Goal: Information Seeking & Learning: Check status

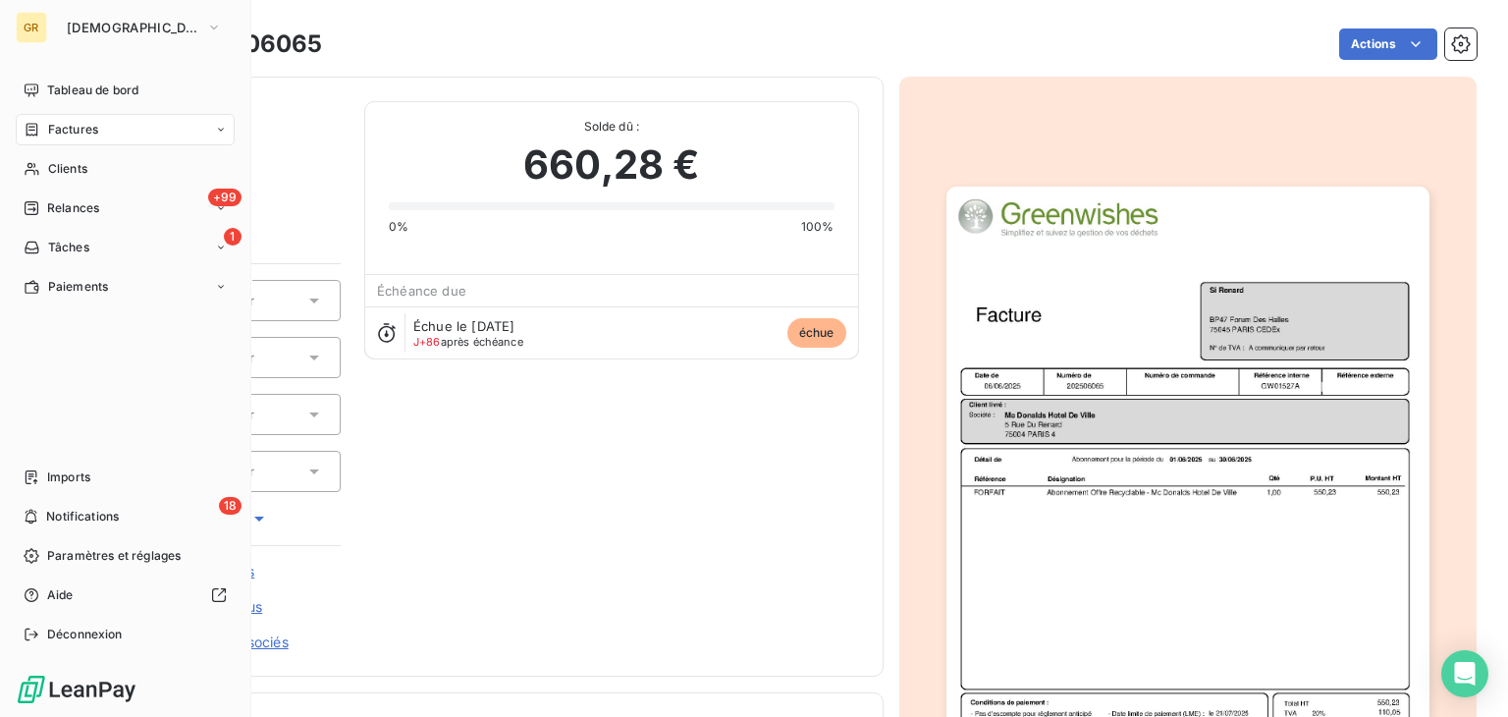
click at [39, 44] on div "GR GREENWISHES Tableau de bord Factures Clients +99 Relances 1 Tâches Paiements…" at bounding box center [125, 358] width 251 height 717
click at [106, 31] on span "[DEMOGRAPHIC_DATA]" at bounding box center [133, 28] width 132 height 16
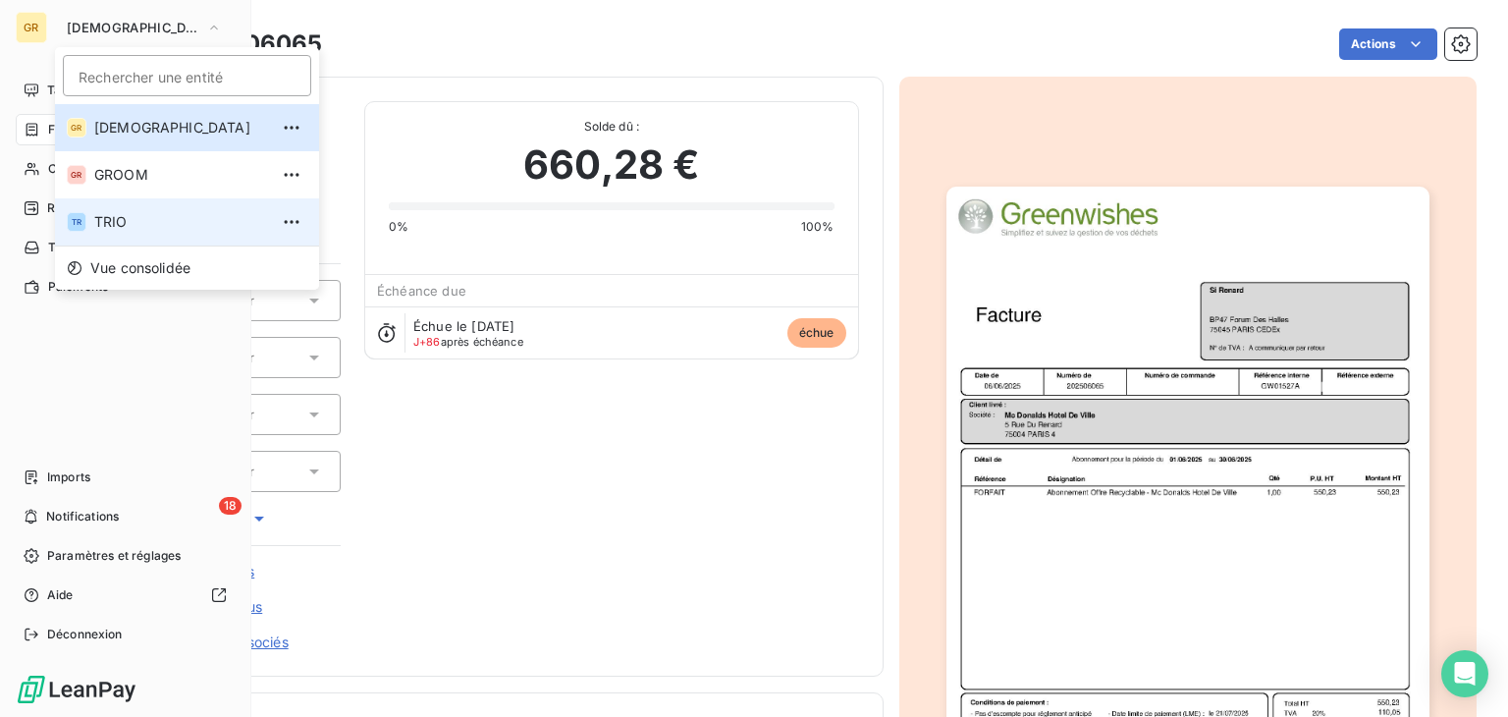
click at [161, 223] on span "TRIO" at bounding box center [181, 222] width 174 height 20
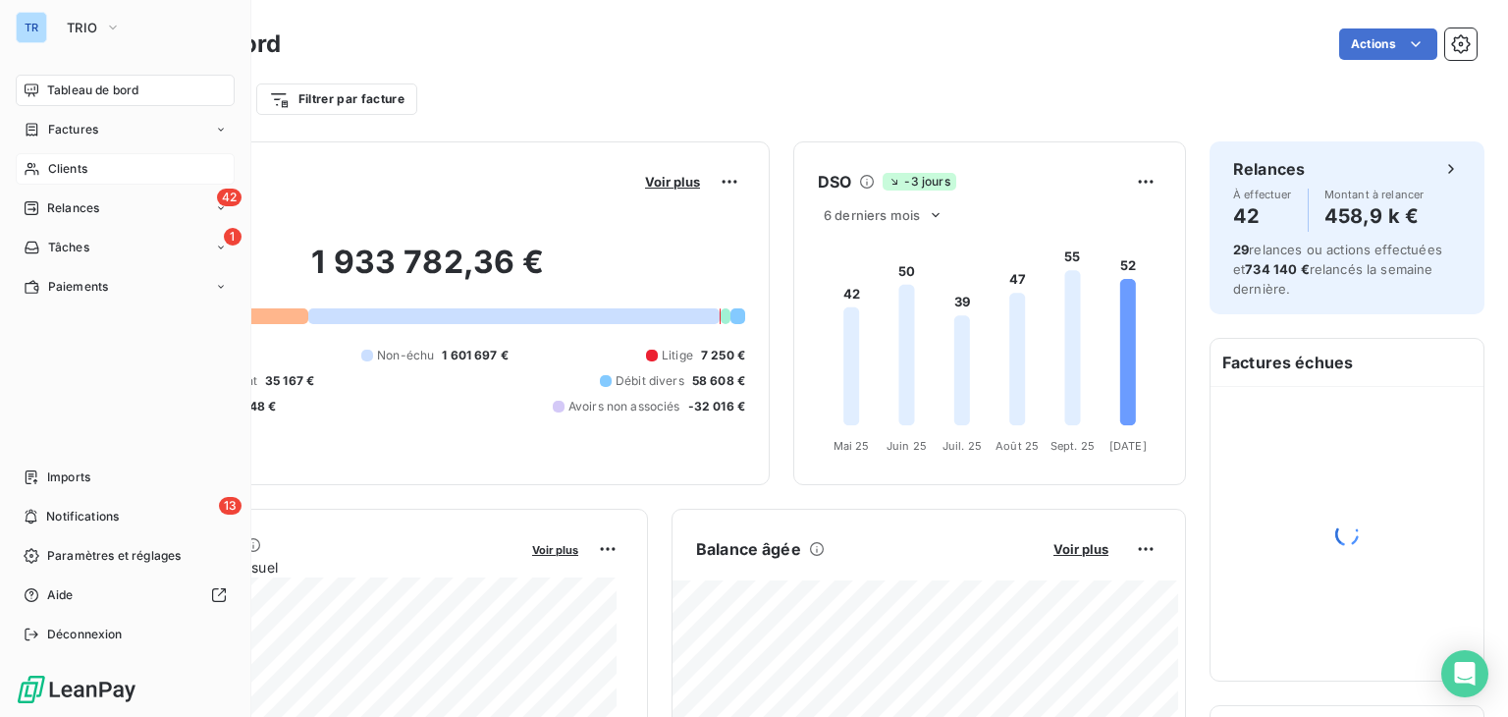
click at [140, 170] on div "Clients" at bounding box center [125, 168] width 219 height 31
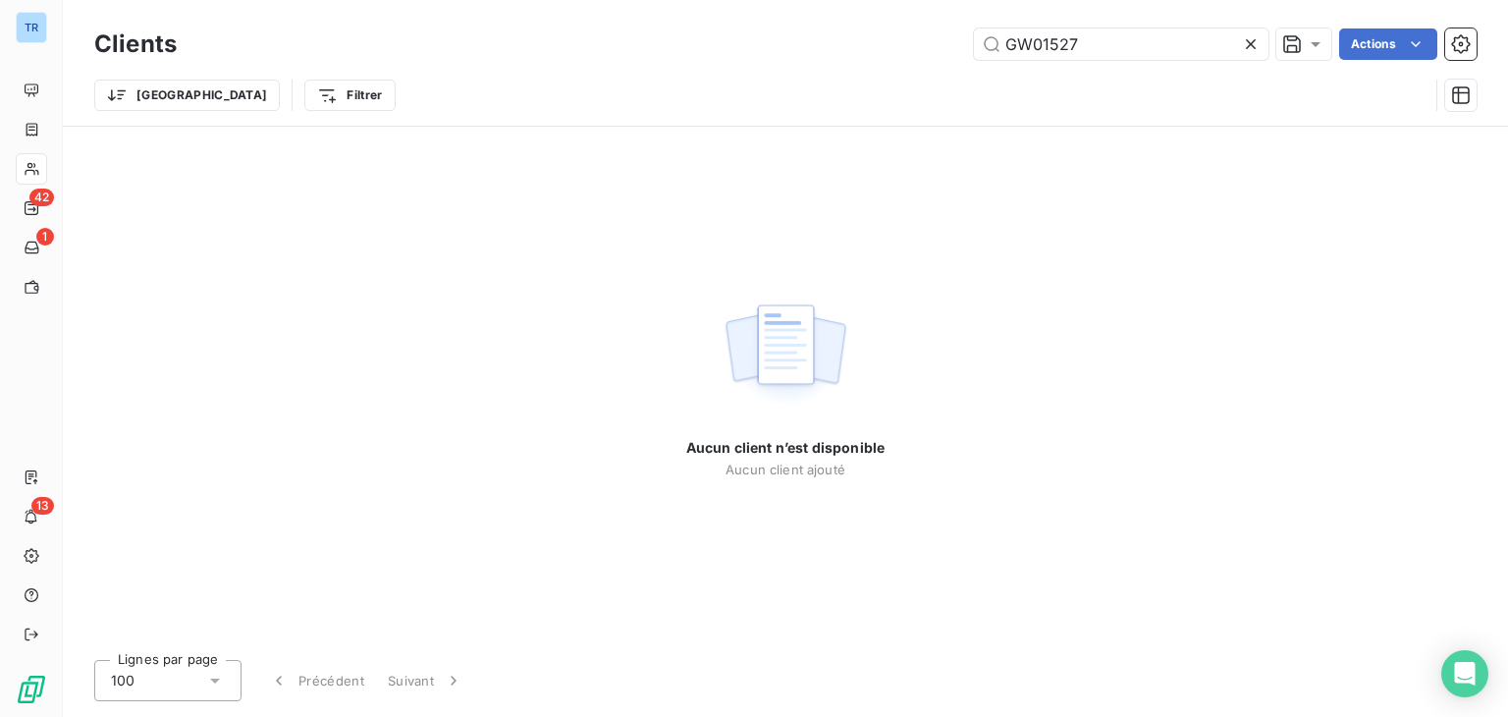
click at [1249, 38] on icon at bounding box center [1251, 44] width 20 height 20
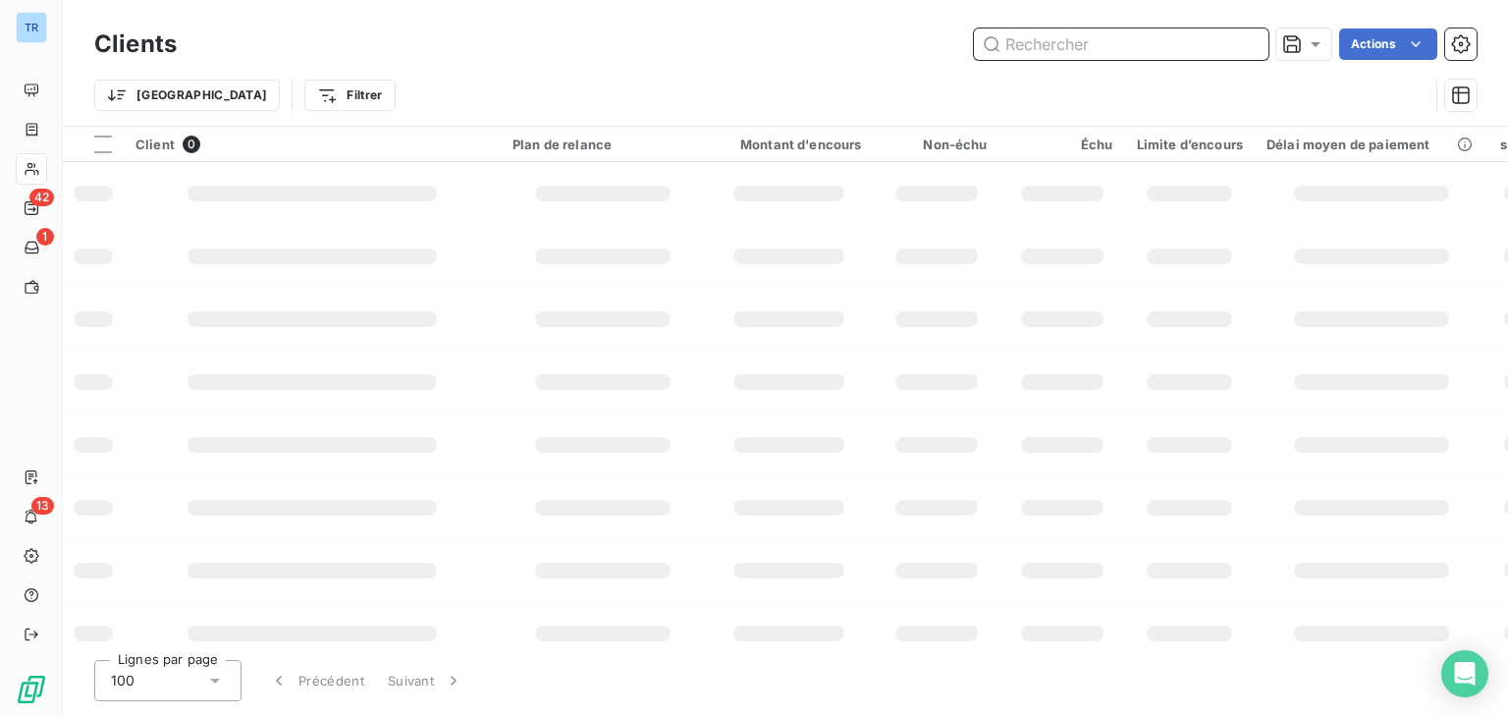
click at [1188, 52] on input "text" at bounding box center [1121, 43] width 295 height 31
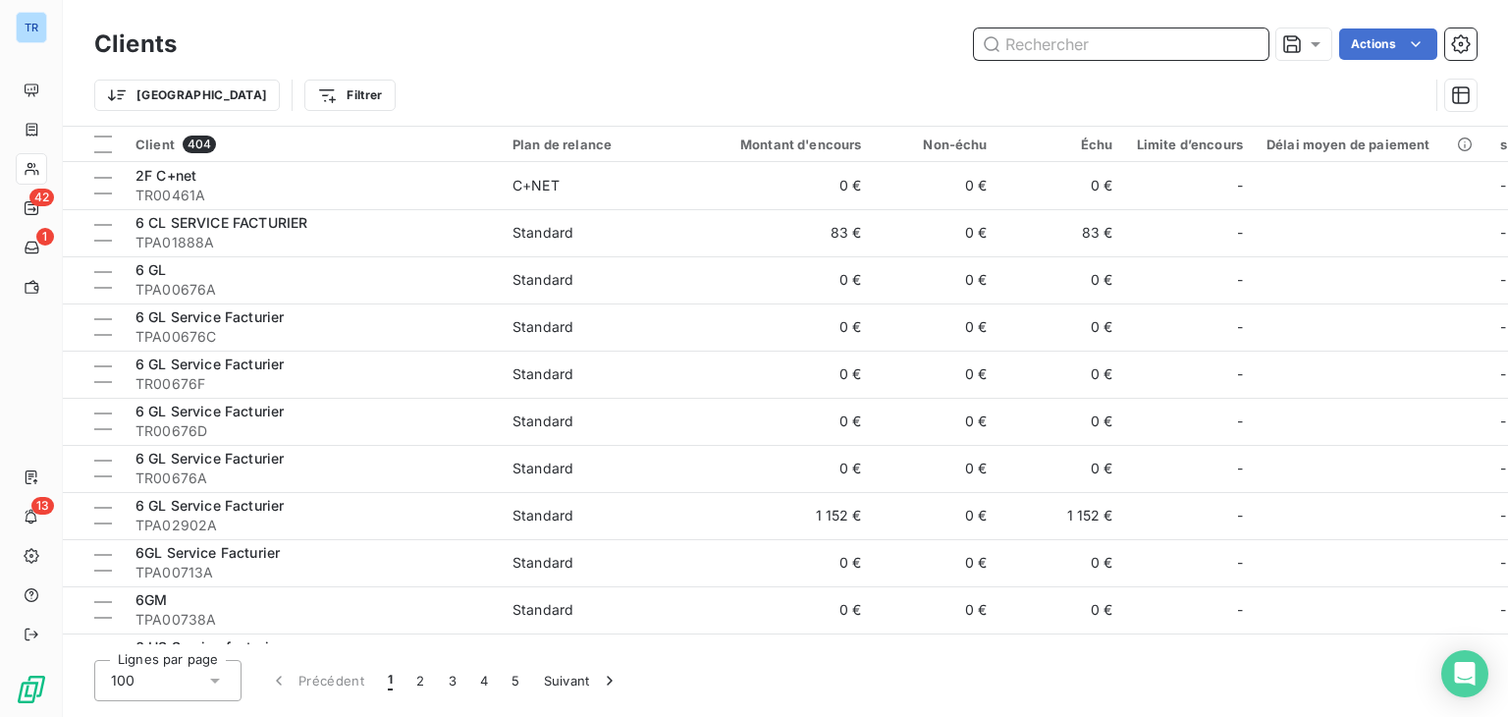
paste input "TR00433-1"
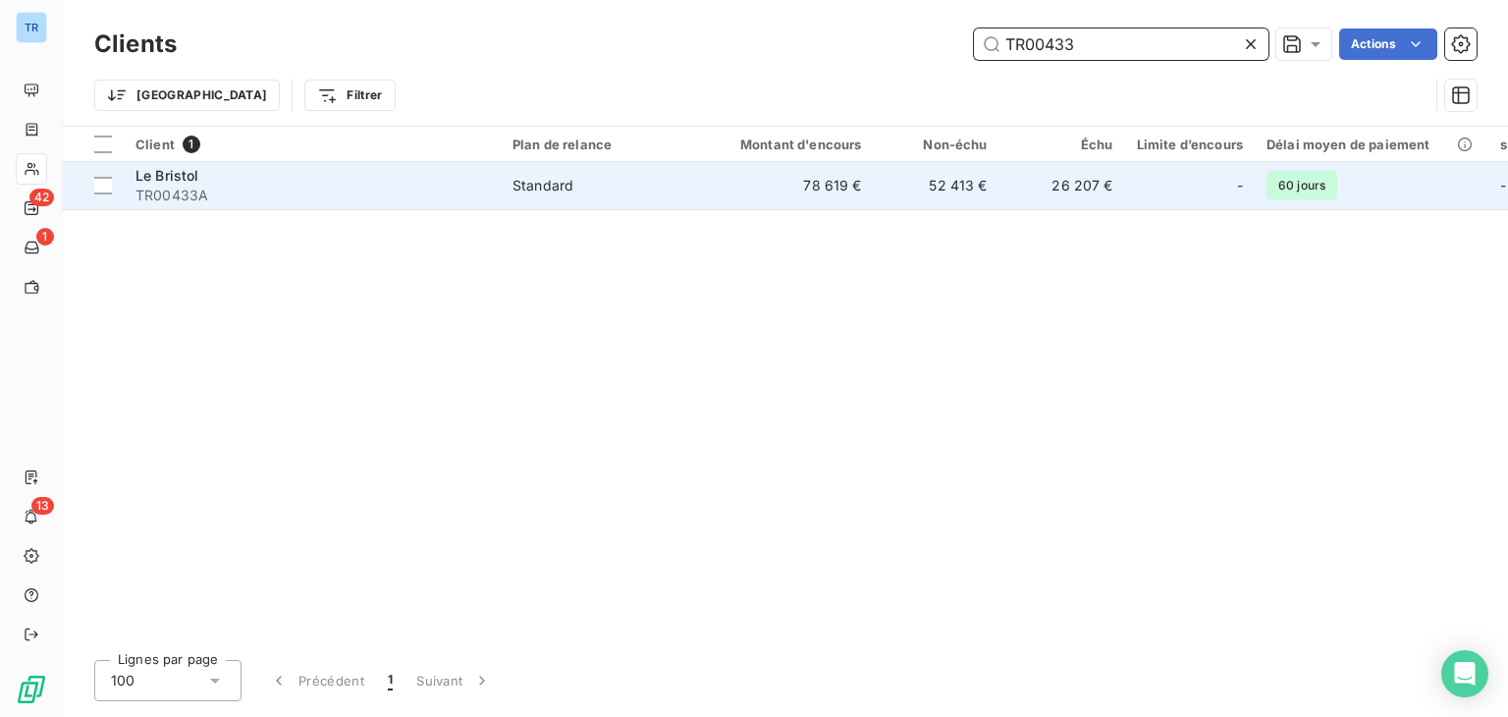
type input "TR00433"
click at [516, 197] on td "Standard" at bounding box center [603, 185] width 204 height 47
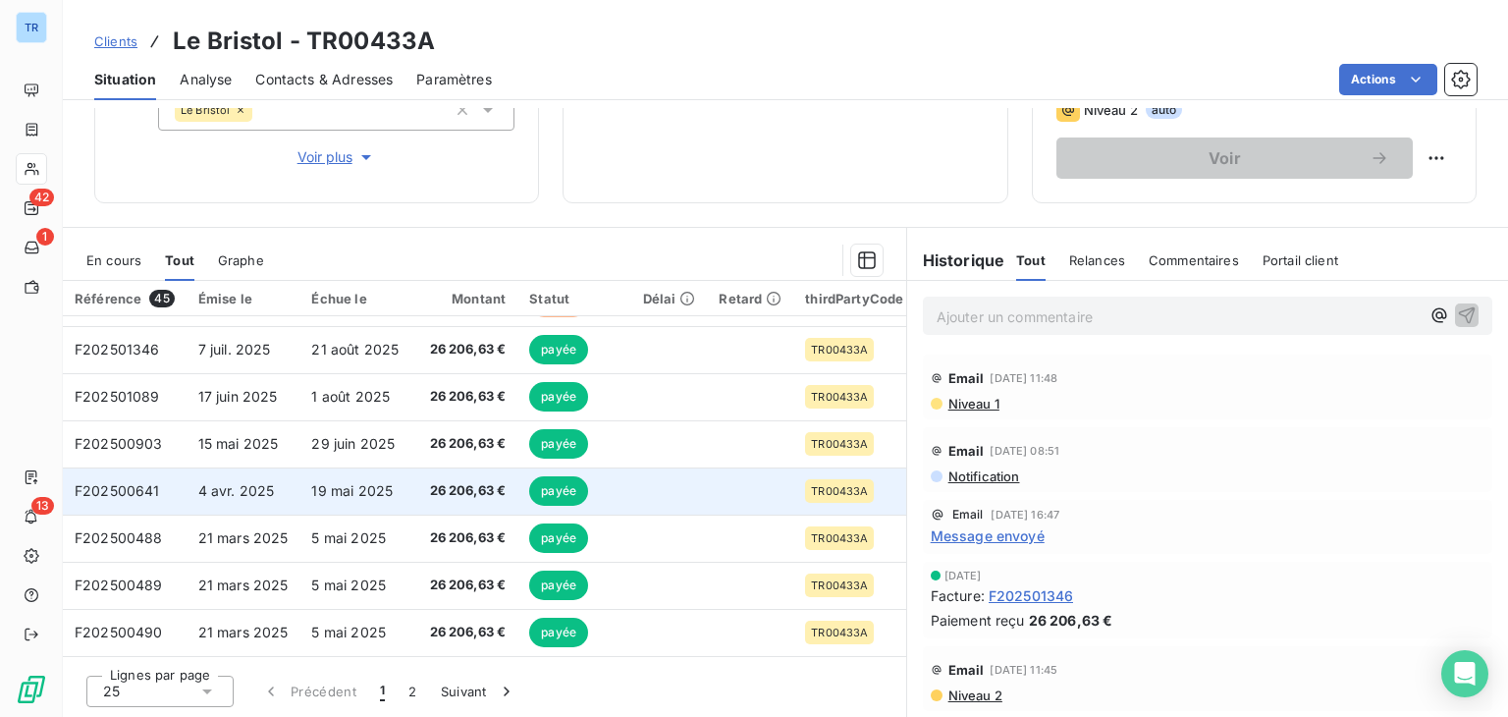
scroll to position [98, 0]
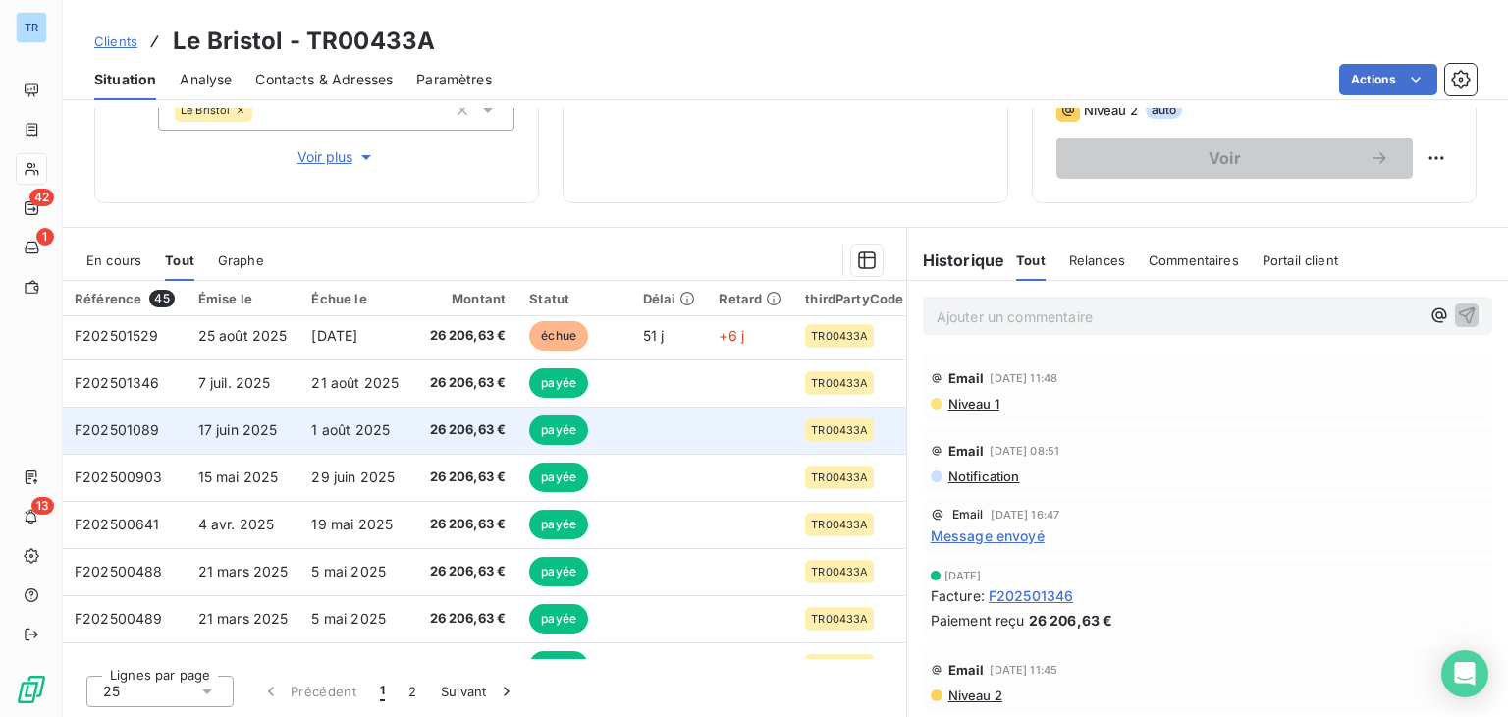
click at [399, 420] on td "1 août 2025" at bounding box center [355, 430] width 112 height 47
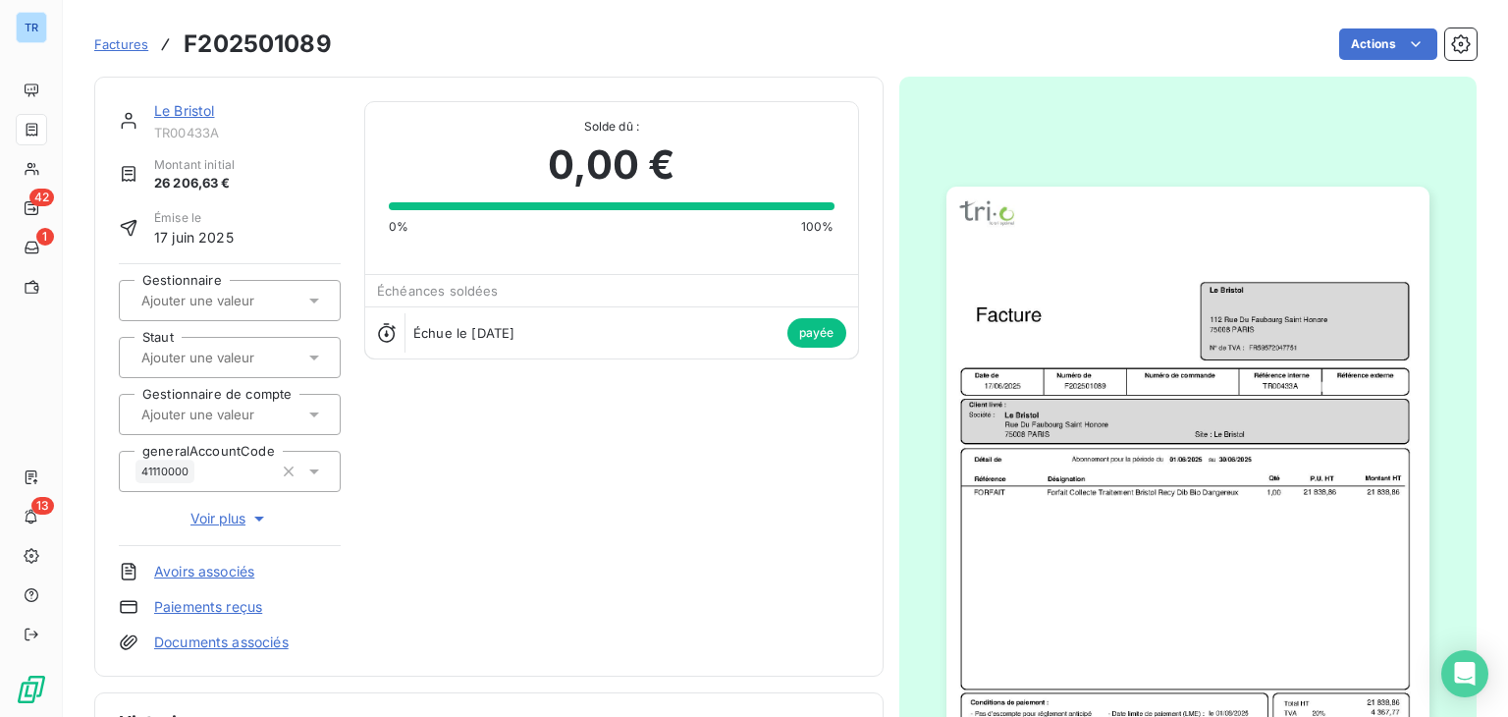
click at [1297, 434] on img "button" at bounding box center [1188, 528] width 483 height 682
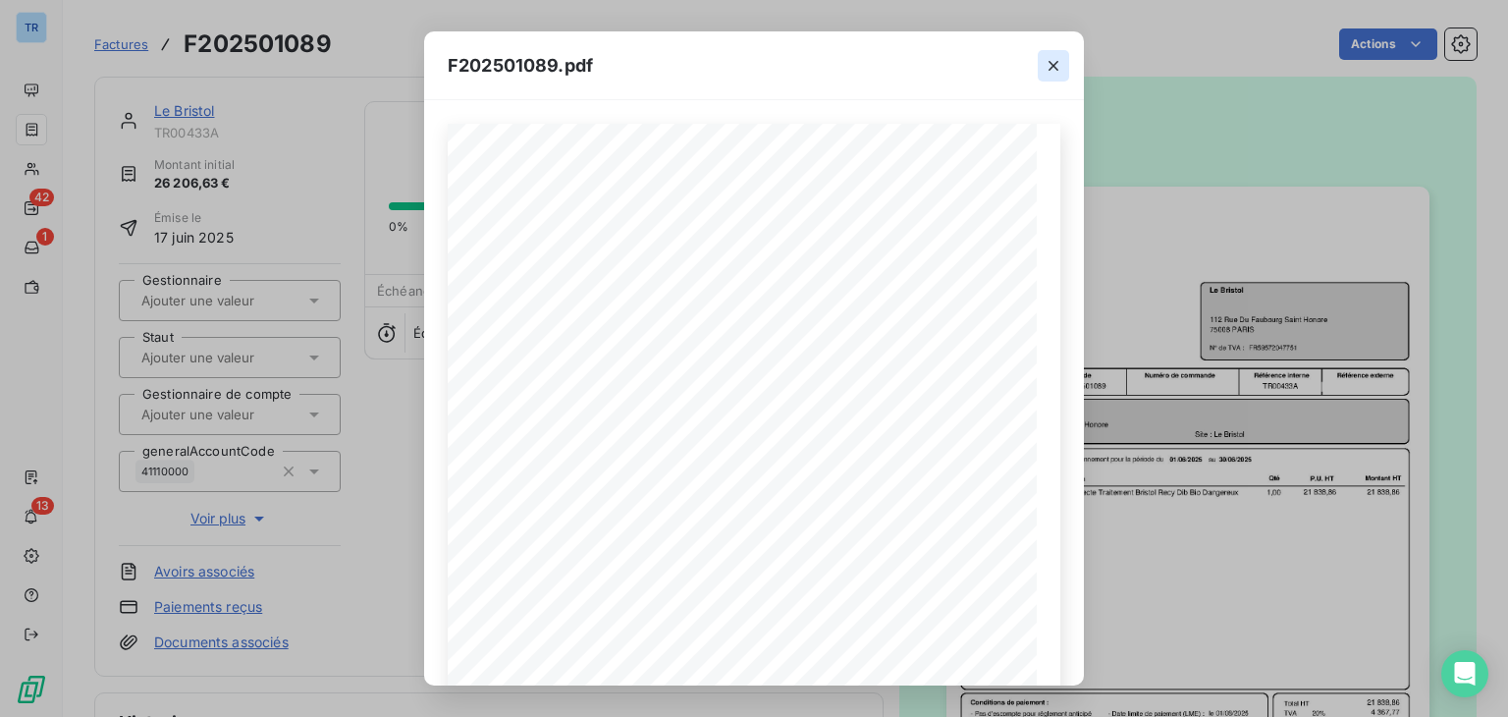
click at [1057, 61] on icon "button" at bounding box center [1054, 66] width 10 height 10
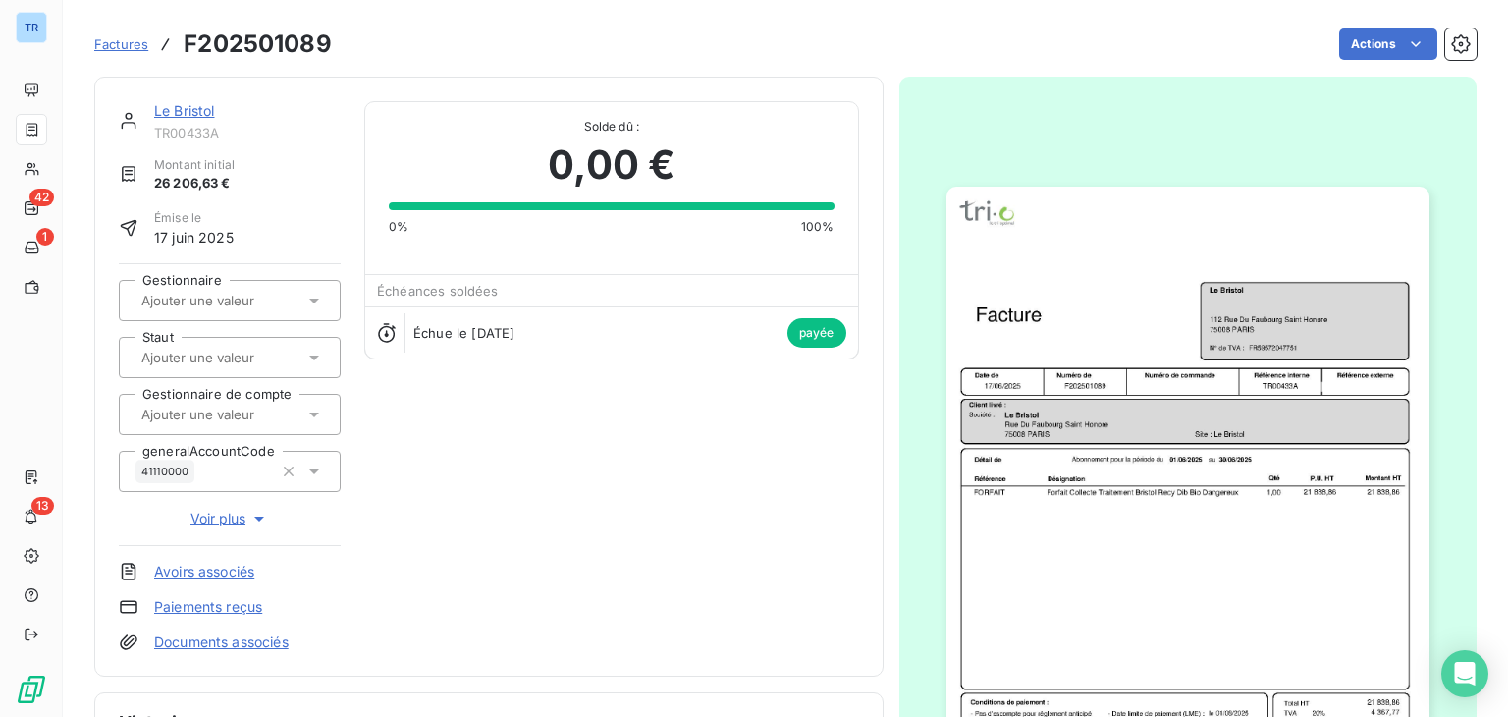
click at [1324, 311] on img "button" at bounding box center [1188, 528] width 483 height 682
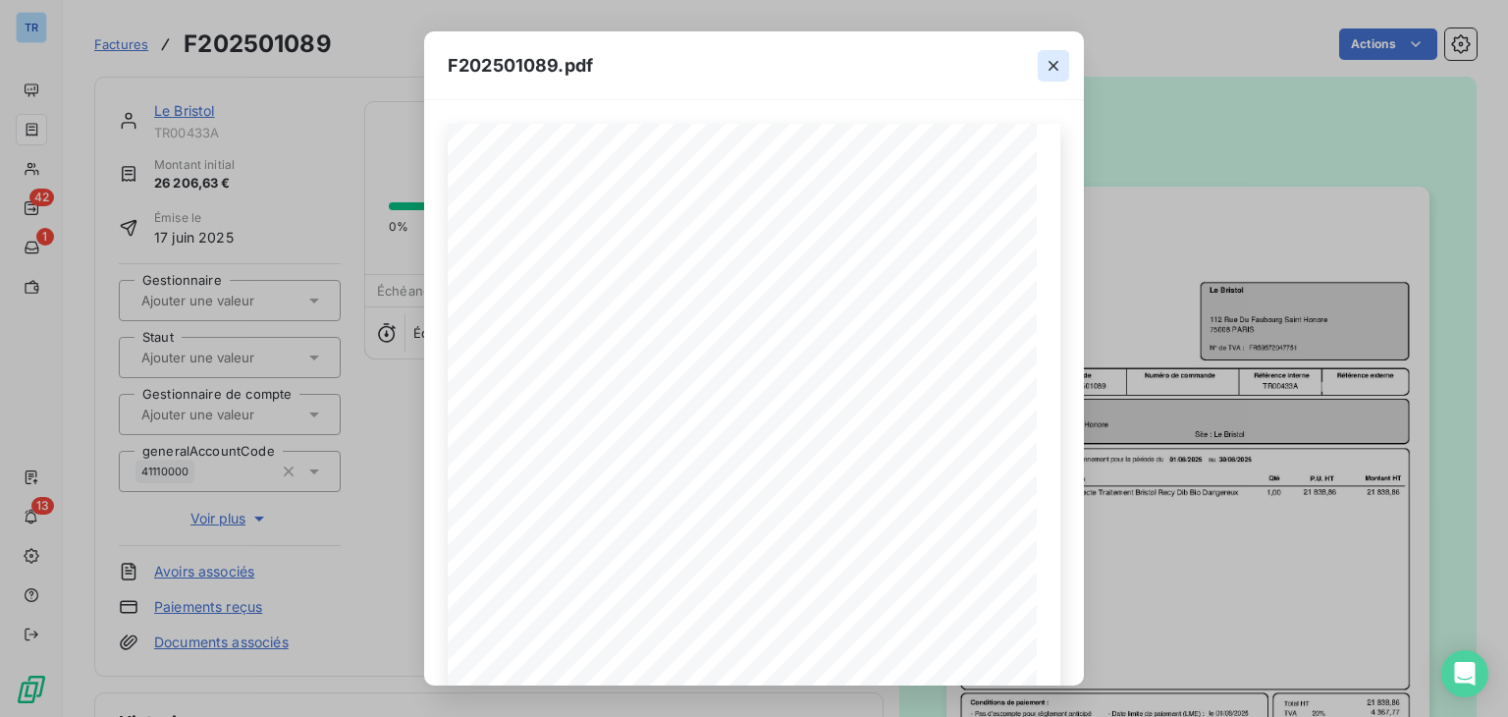
click at [1049, 64] on icon "button" at bounding box center [1054, 66] width 20 height 20
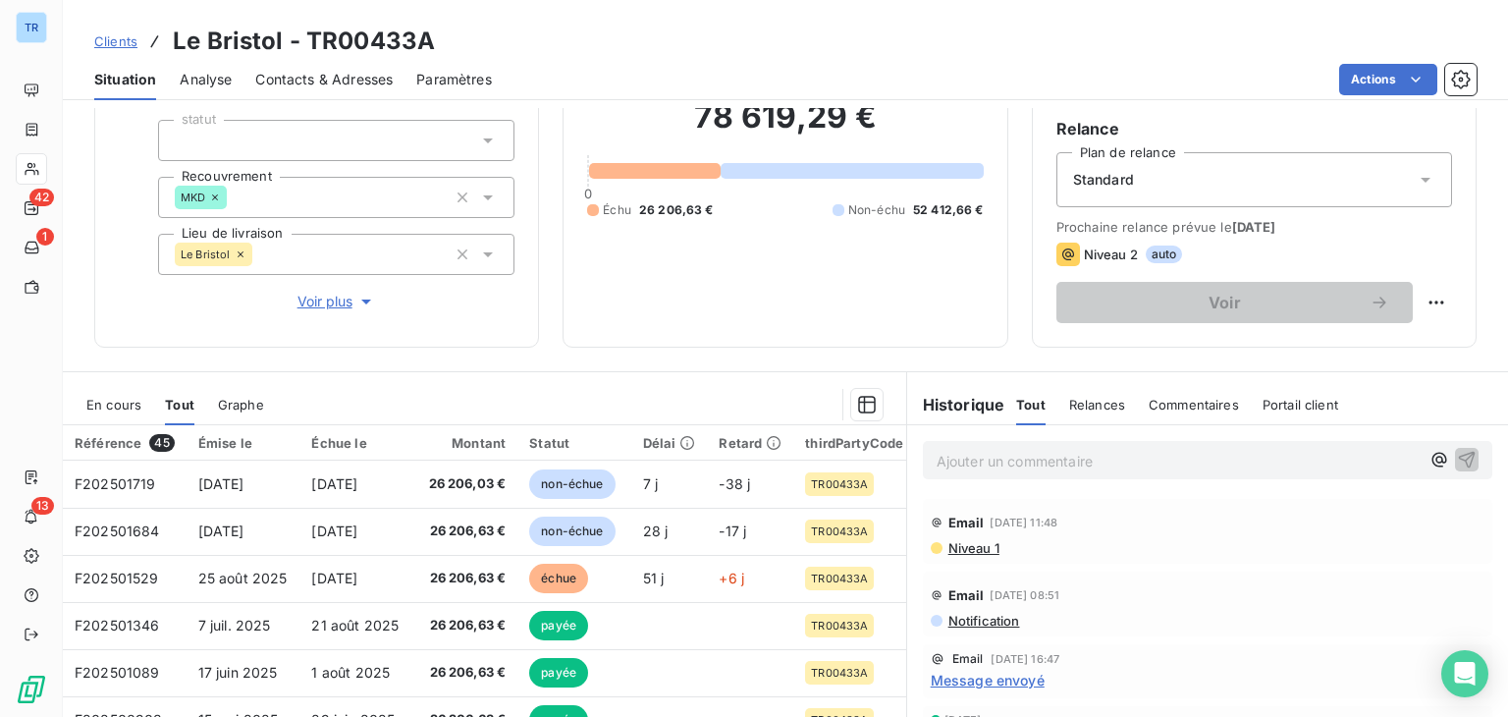
scroll to position [319, 0]
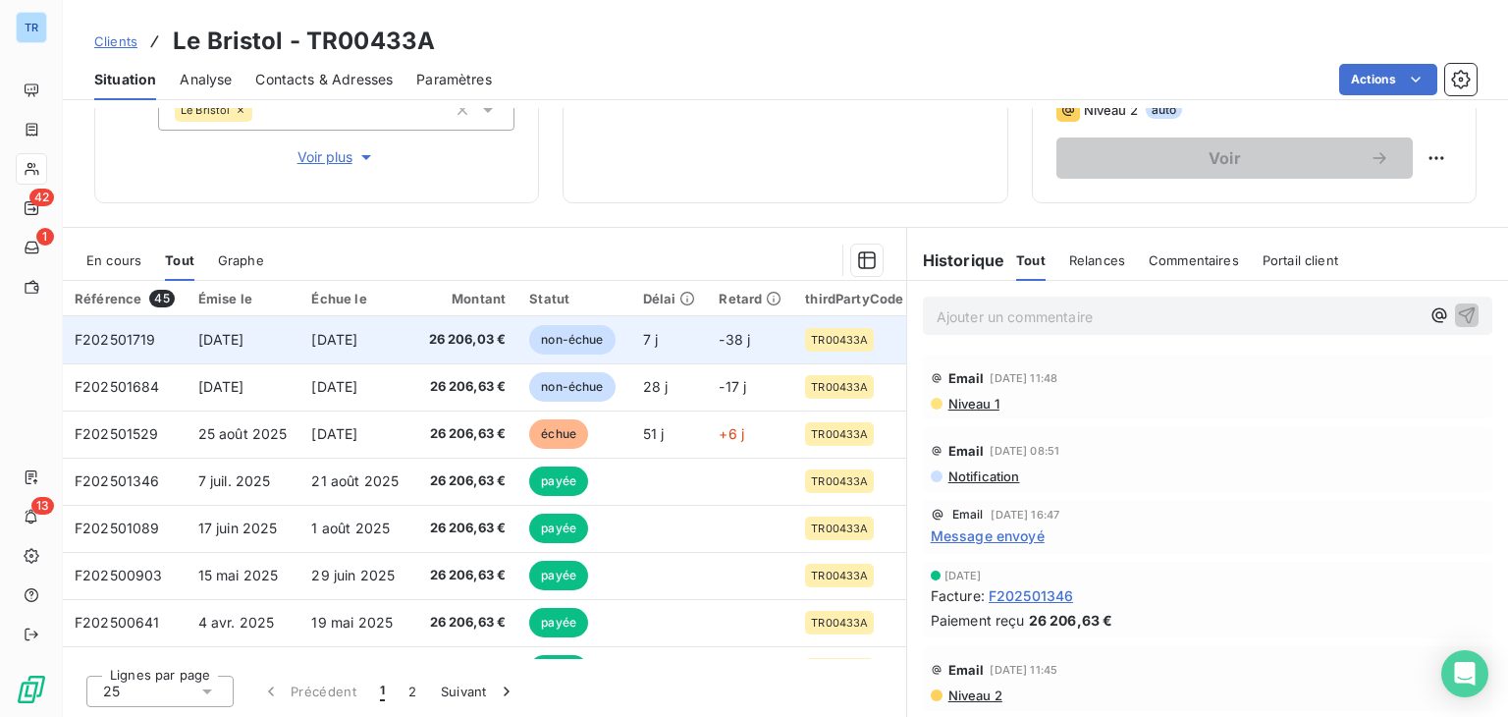
click at [417, 354] on td "26 206,03 €" at bounding box center [464, 339] width 106 height 47
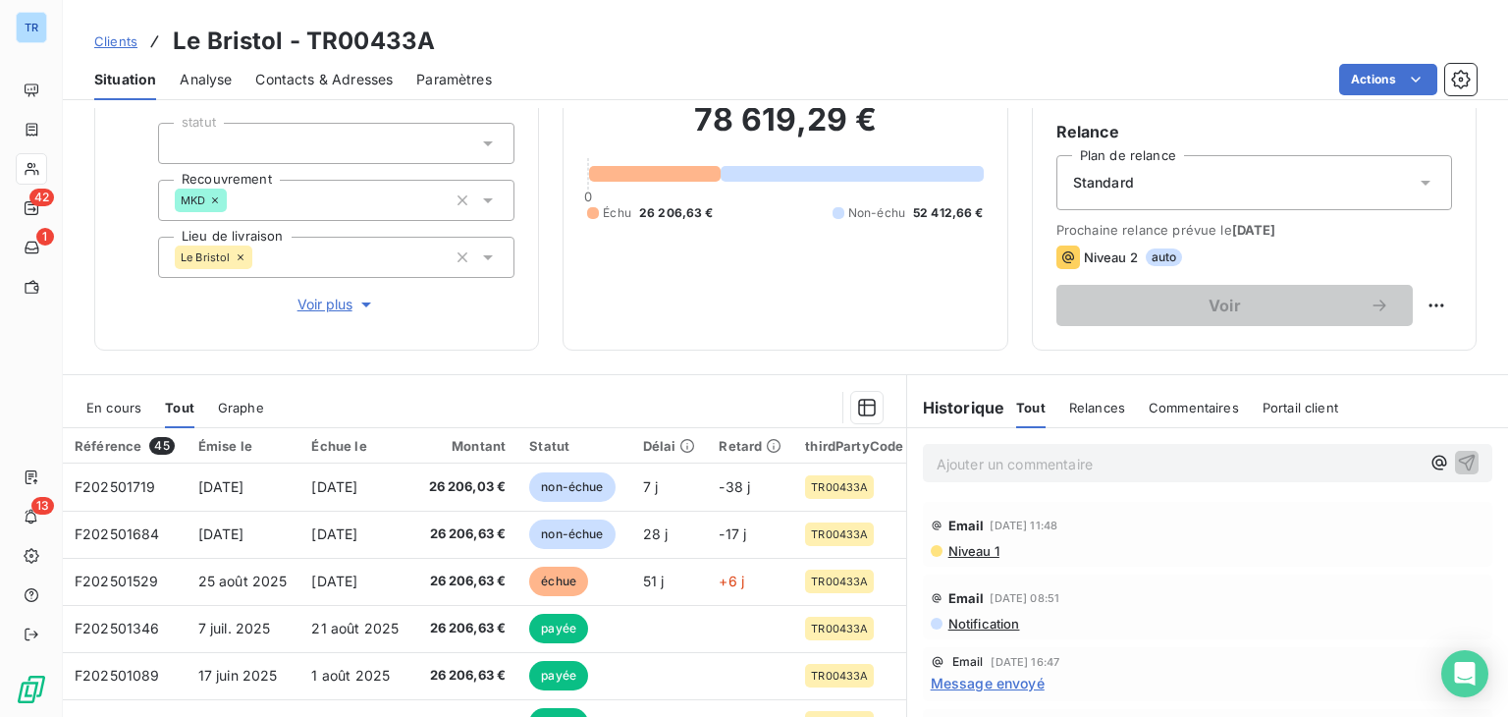
scroll to position [319, 0]
